Goal: Transaction & Acquisition: Obtain resource

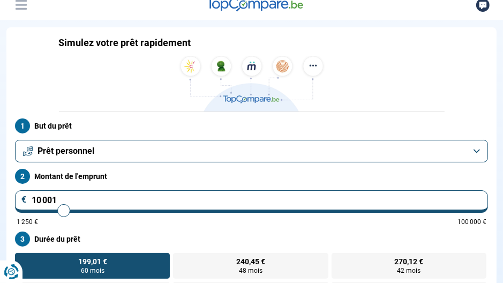
scroll to position [107, 0]
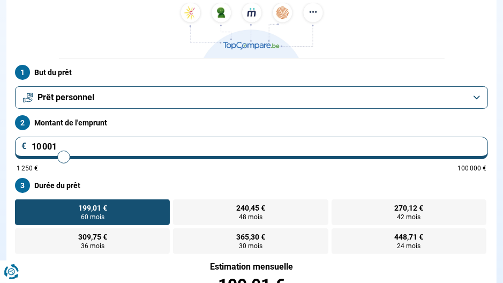
drag, startPoint x: 66, startPoint y: 145, endPoint x: 29, endPoint y: 145, distance: 37.0
click at [29, 145] on input "10 001" at bounding box center [251, 148] width 473 height 23
type input "5"
type input "1250"
type input "50"
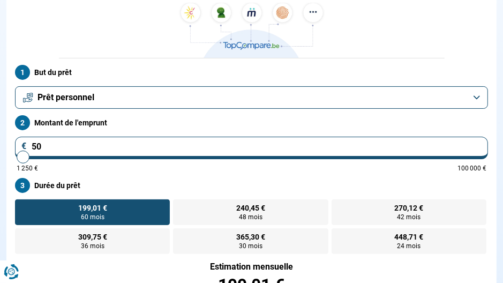
type input "1250"
type input "500"
type input "1250"
type input "5 000"
type input "5000"
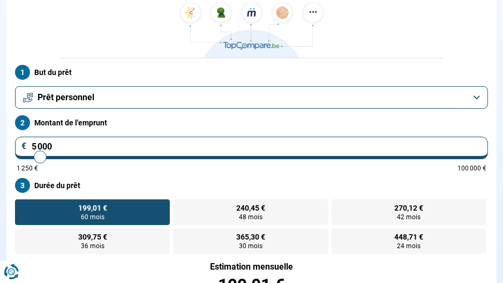
radio input "true"
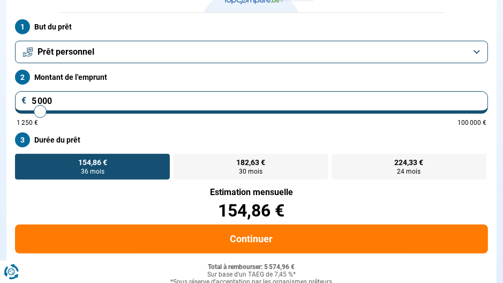
scroll to position [155, 0]
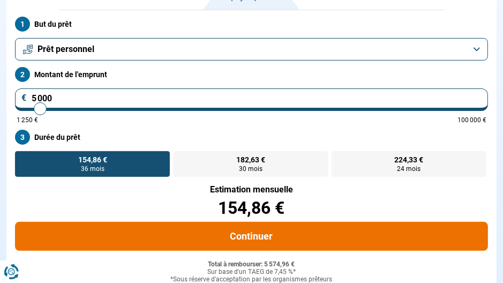
type input "5 000"
click at [266, 245] on button "Continuer" at bounding box center [251, 236] width 473 height 29
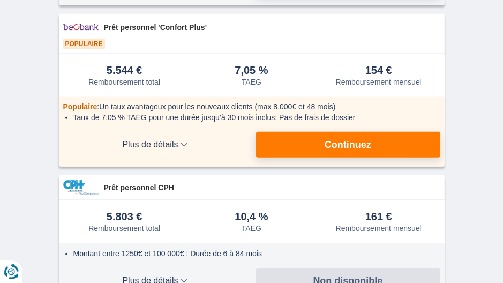
scroll to position [429, 0]
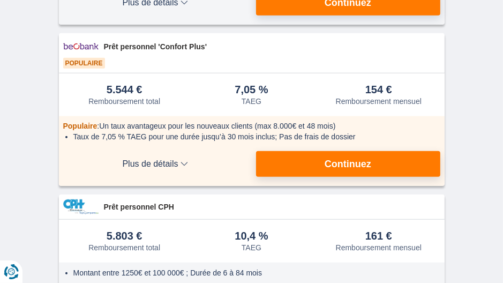
click at [183, 161] on span "Plus de détails" at bounding box center [155, 164] width 184 height 9
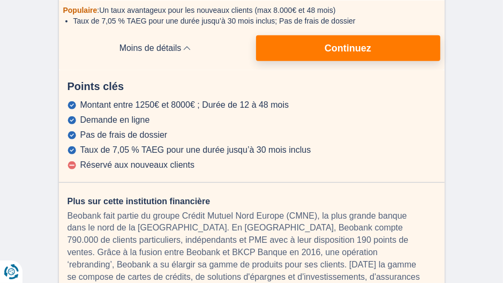
scroll to position [589, 0]
